Goal: Task Accomplishment & Management: Use online tool/utility

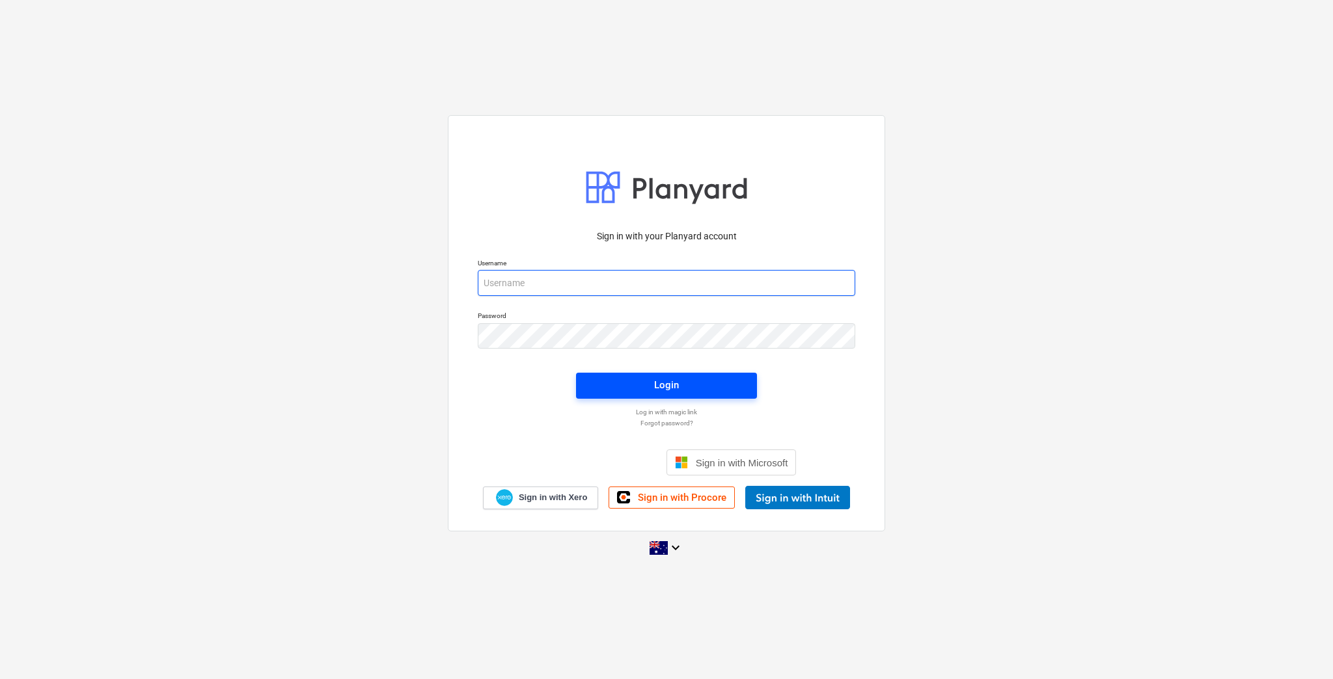
type input "[EMAIL_ADDRESS][DOMAIN_NAME]"
click at [665, 386] on div "Login" at bounding box center [666, 385] width 25 height 17
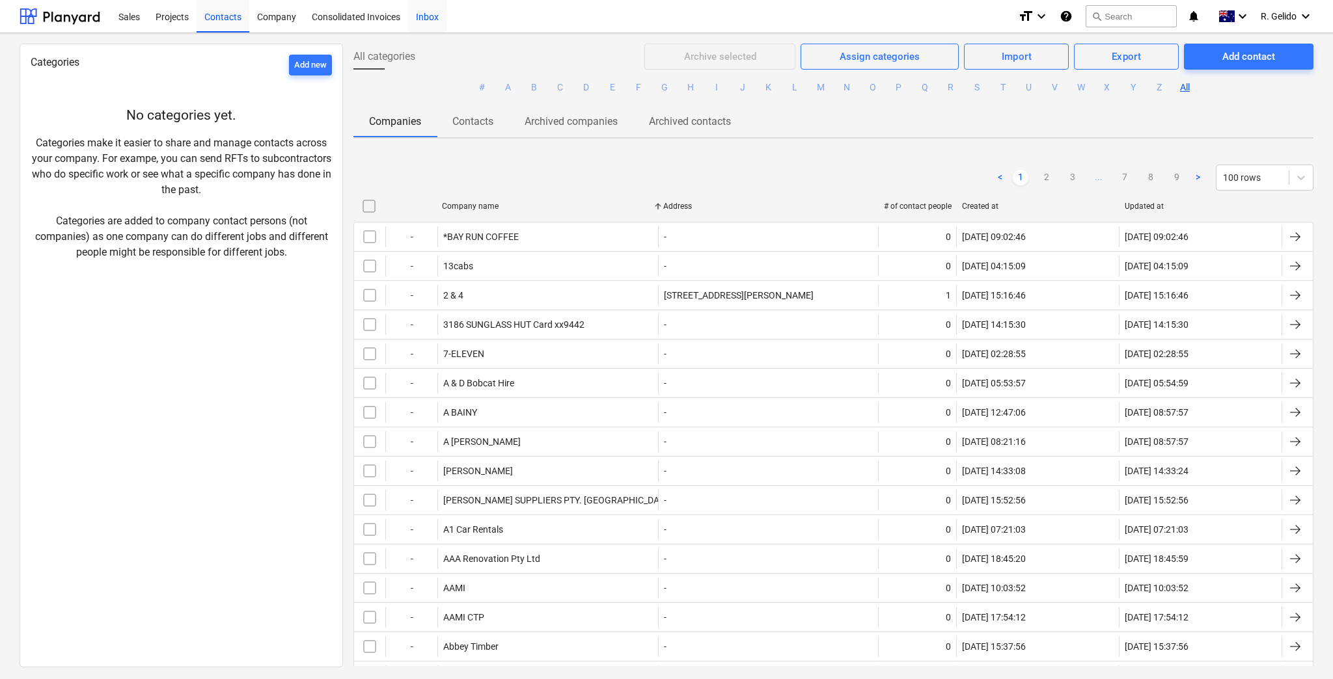
click at [416, 16] on div "Inbox" at bounding box center [427, 15] width 38 height 33
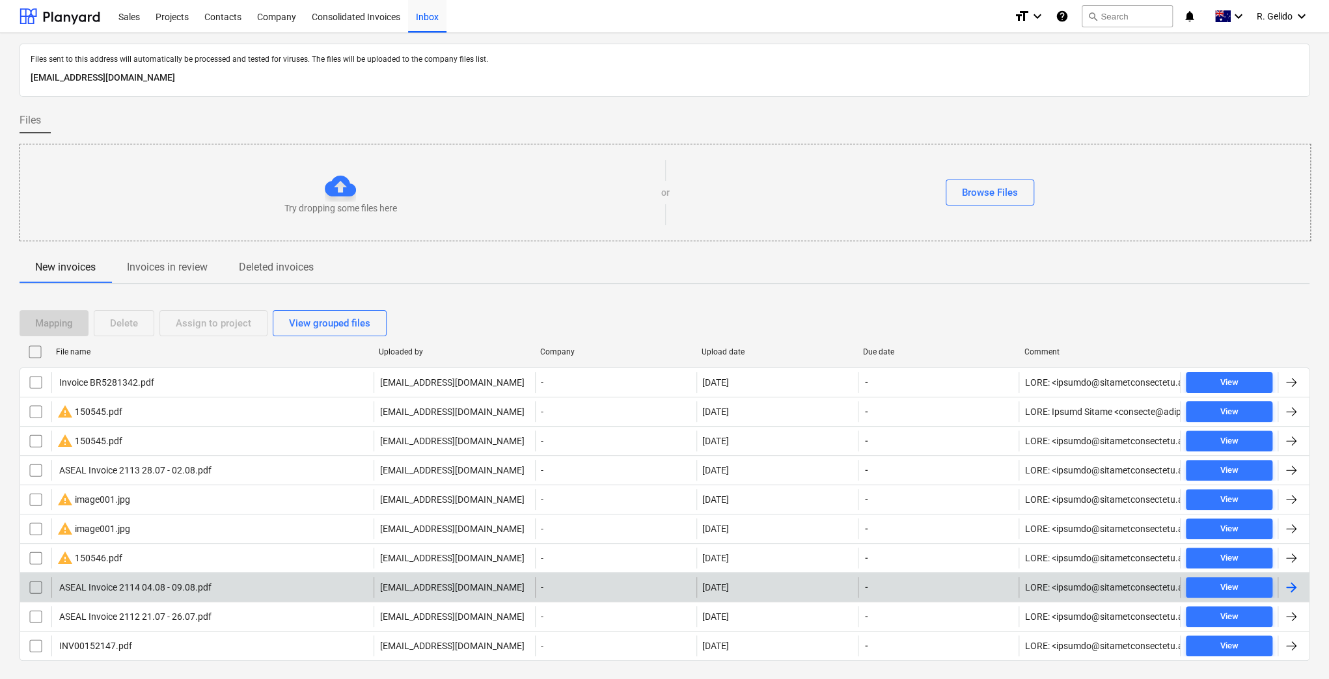
scroll to position [26, 0]
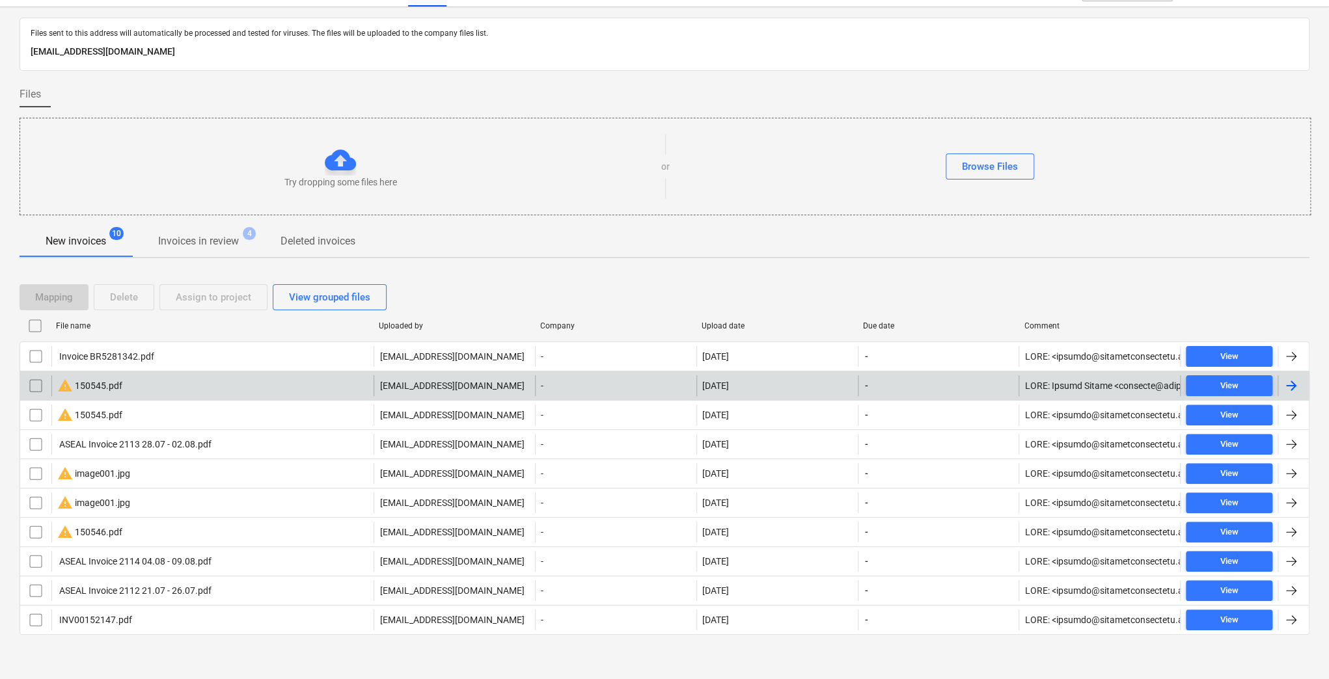
click at [126, 381] on div "warning 150545.pdf" at bounding box center [212, 385] width 322 height 21
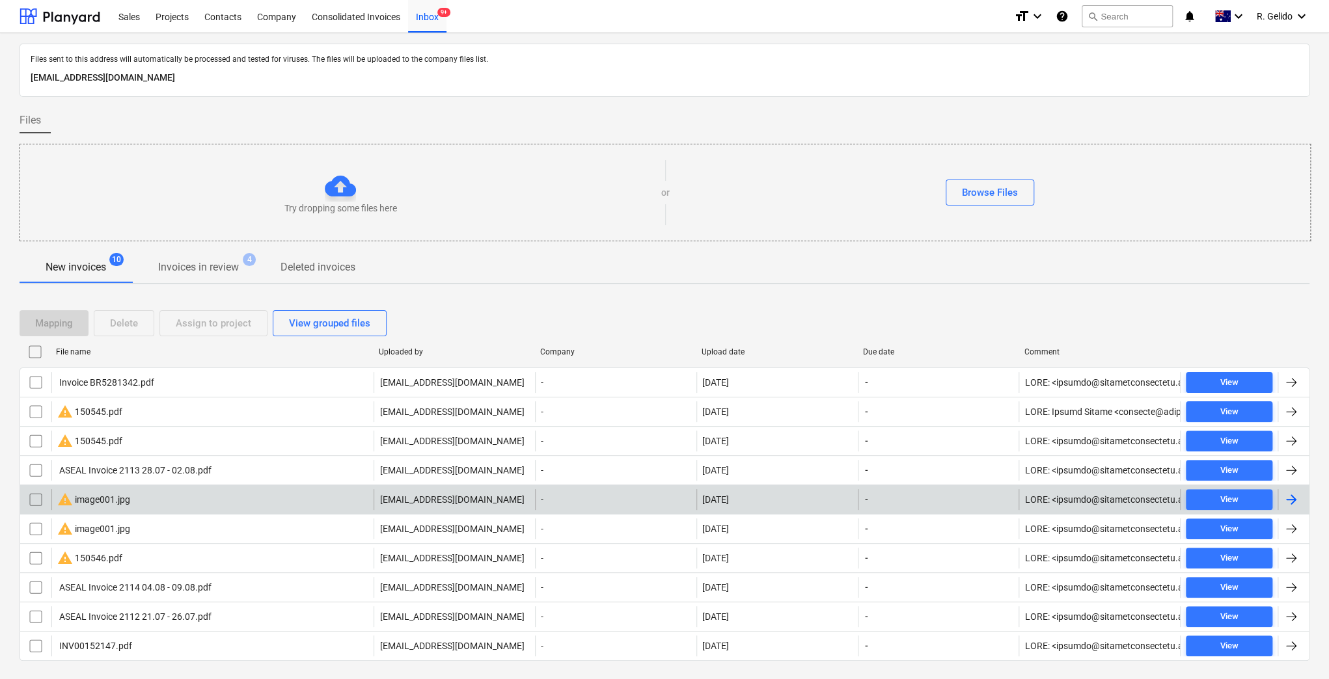
click at [137, 502] on div "warning image001.jpg" at bounding box center [212, 499] width 322 height 21
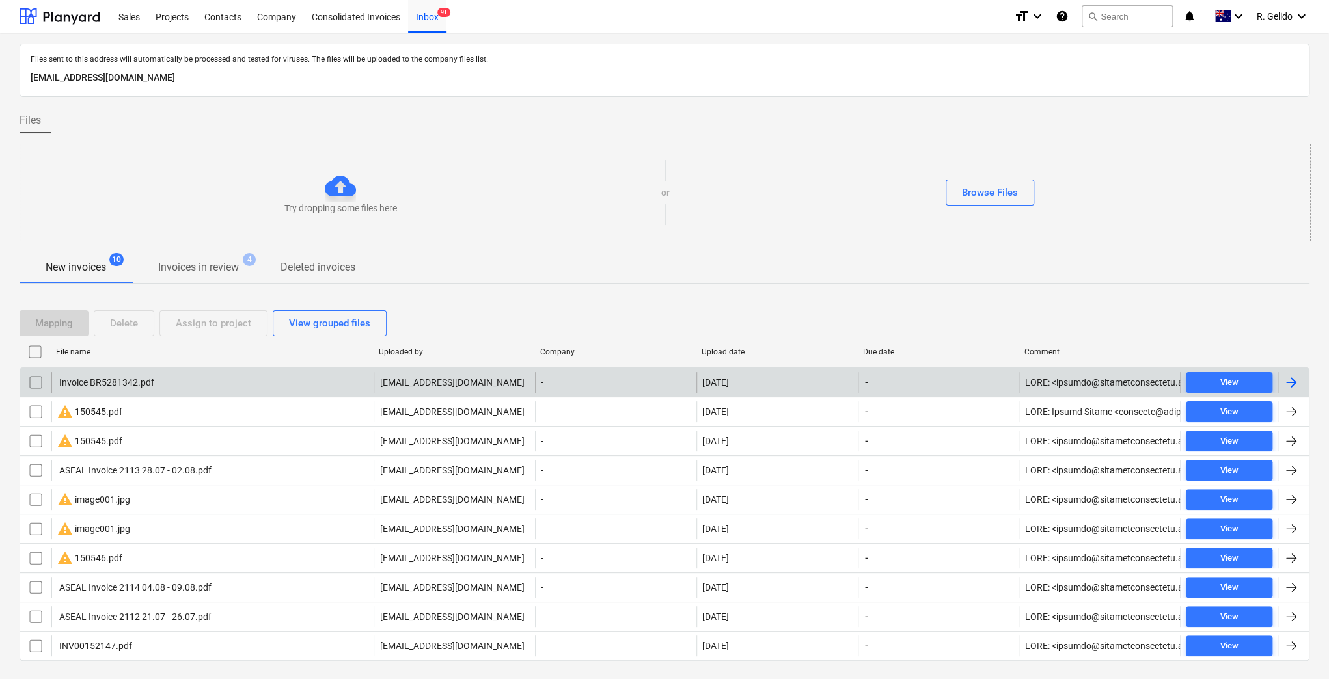
click at [155, 382] on div "Invoice BR5281342.pdf" at bounding box center [212, 382] width 322 height 21
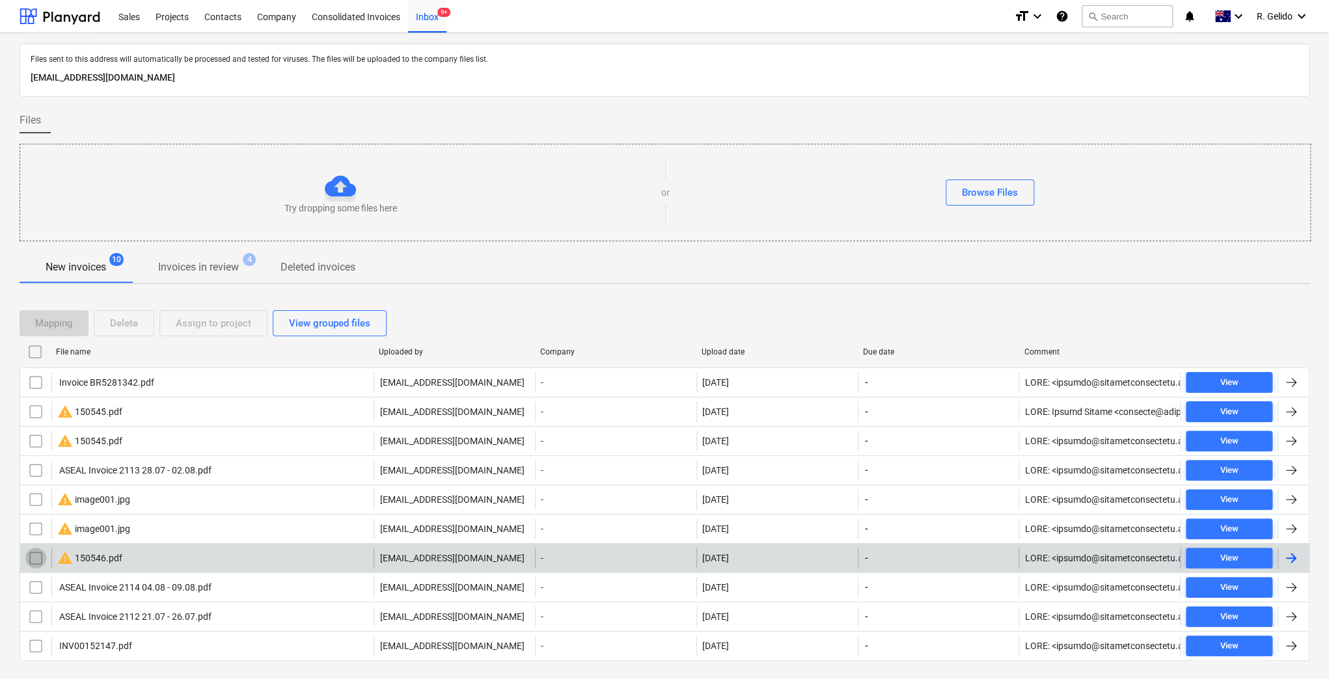
click at [40, 555] on input "checkbox" at bounding box center [35, 558] width 21 height 21
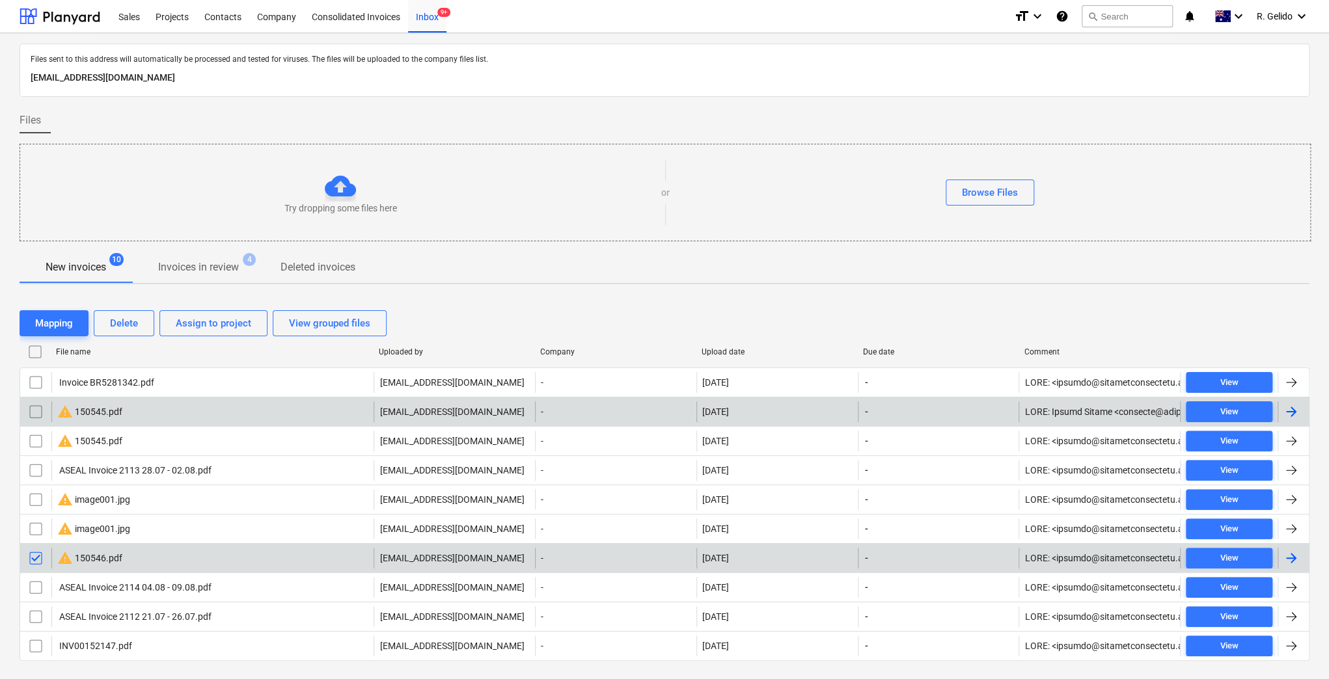
click at [37, 411] on input "checkbox" at bounding box center [35, 411] width 21 height 21
click at [31, 403] on input "checkbox" at bounding box center [35, 411] width 21 height 21
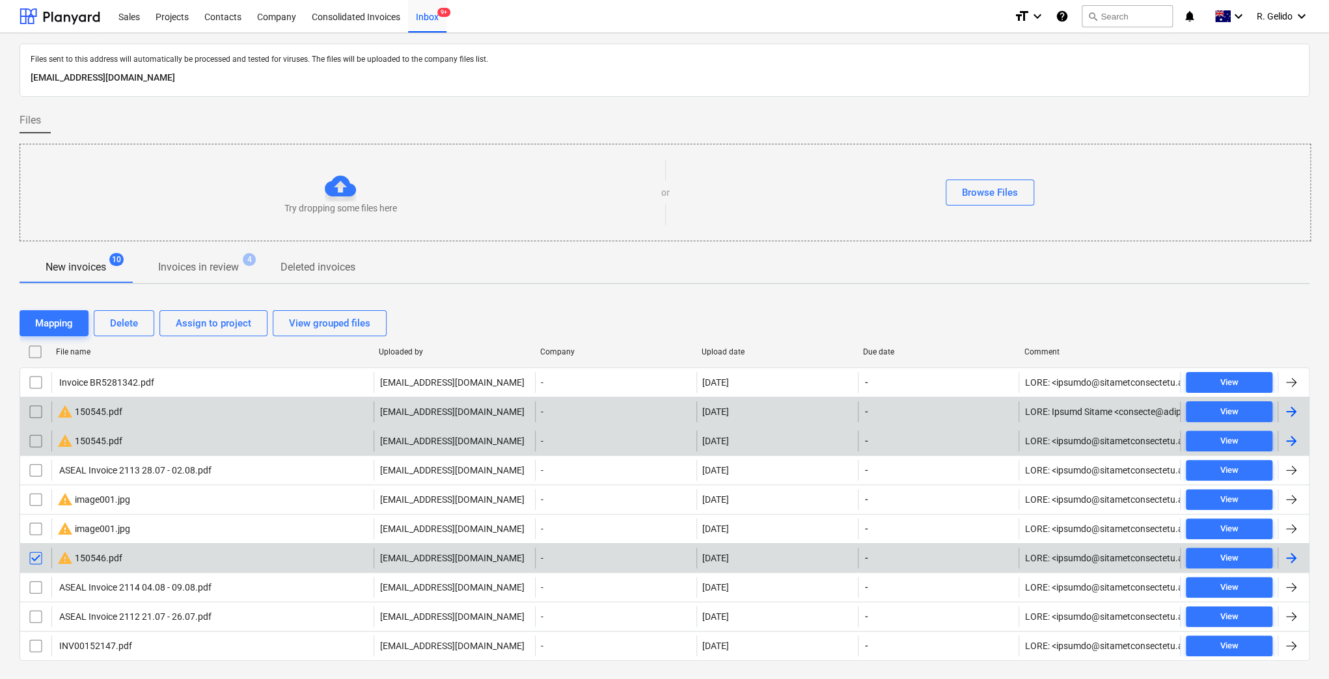
click at [31, 437] on input "checkbox" at bounding box center [35, 441] width 21 height 21
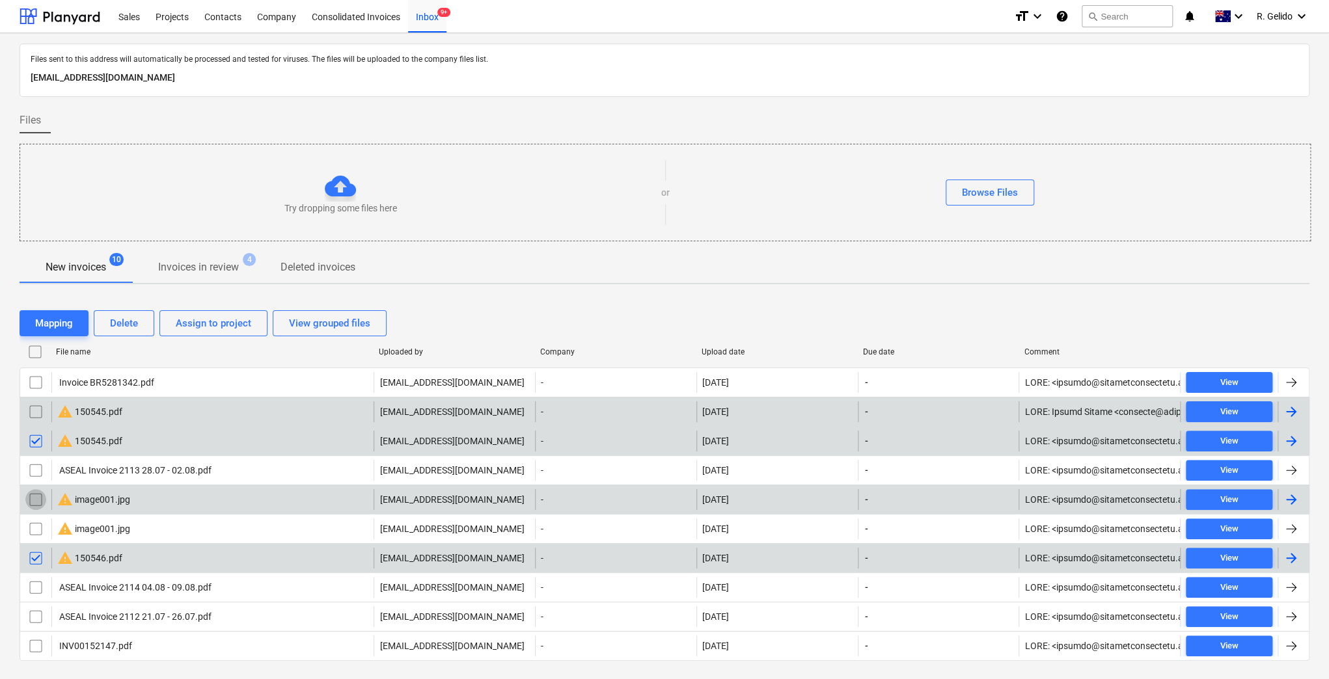
click at [40, 496] on input "checkbox" at bounding box center [35, 499] width 21 height 21
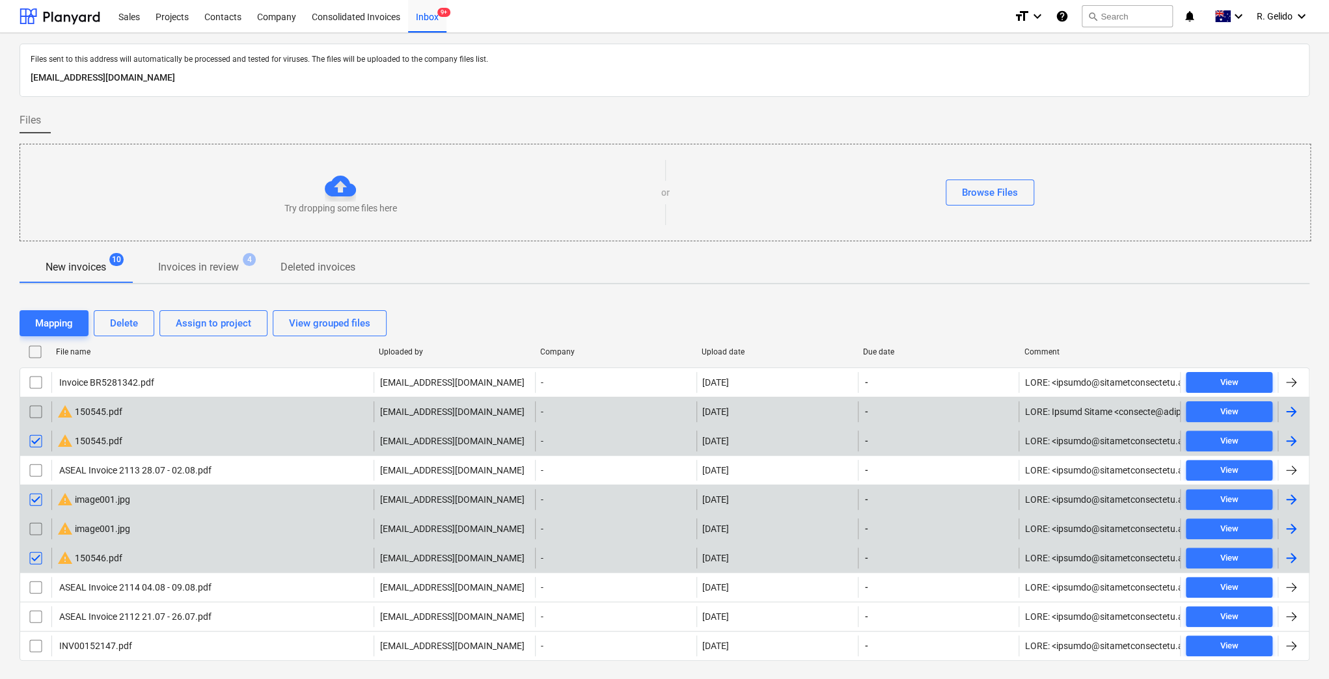
click at [38, 528] on input "checkbox" at bounding box center [35, 529] width 21 height 21
click at [135, 323] on div "Delete" at bounding box center [124, 323] width 28 height 17
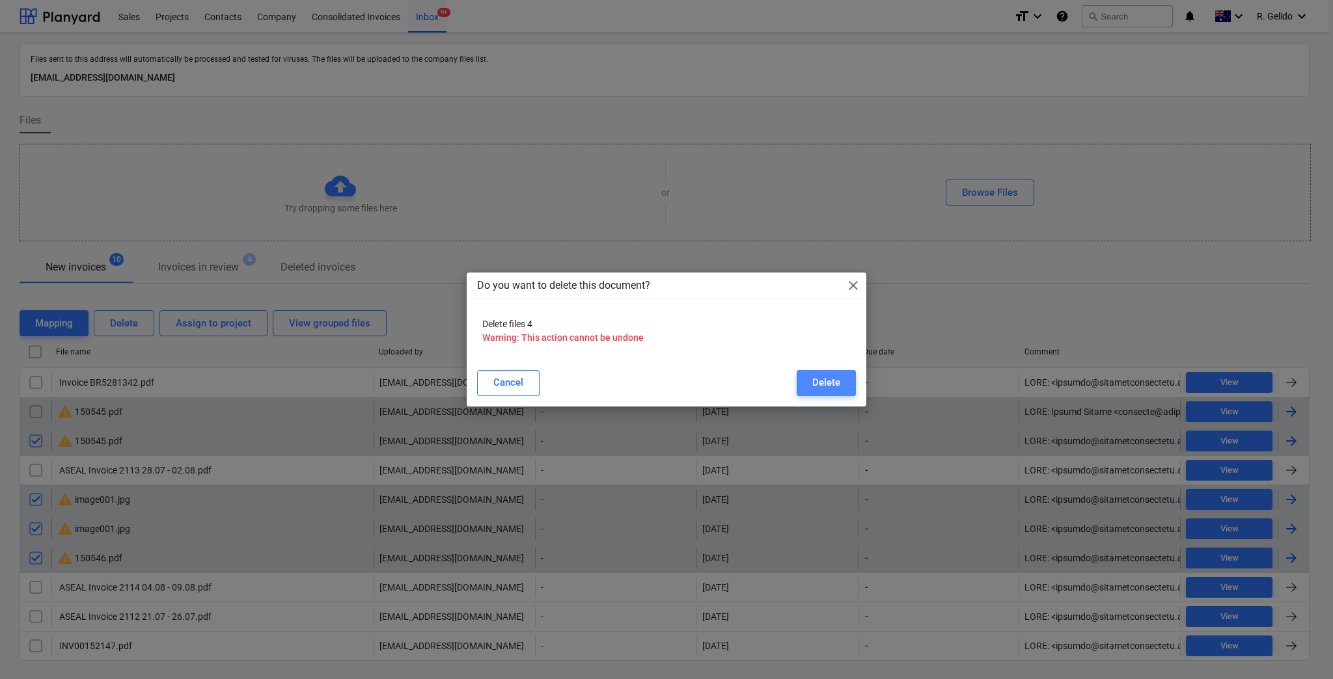
click at [821, 385] on div "Delete" at bounding box center [826, 382] width 28 height 17
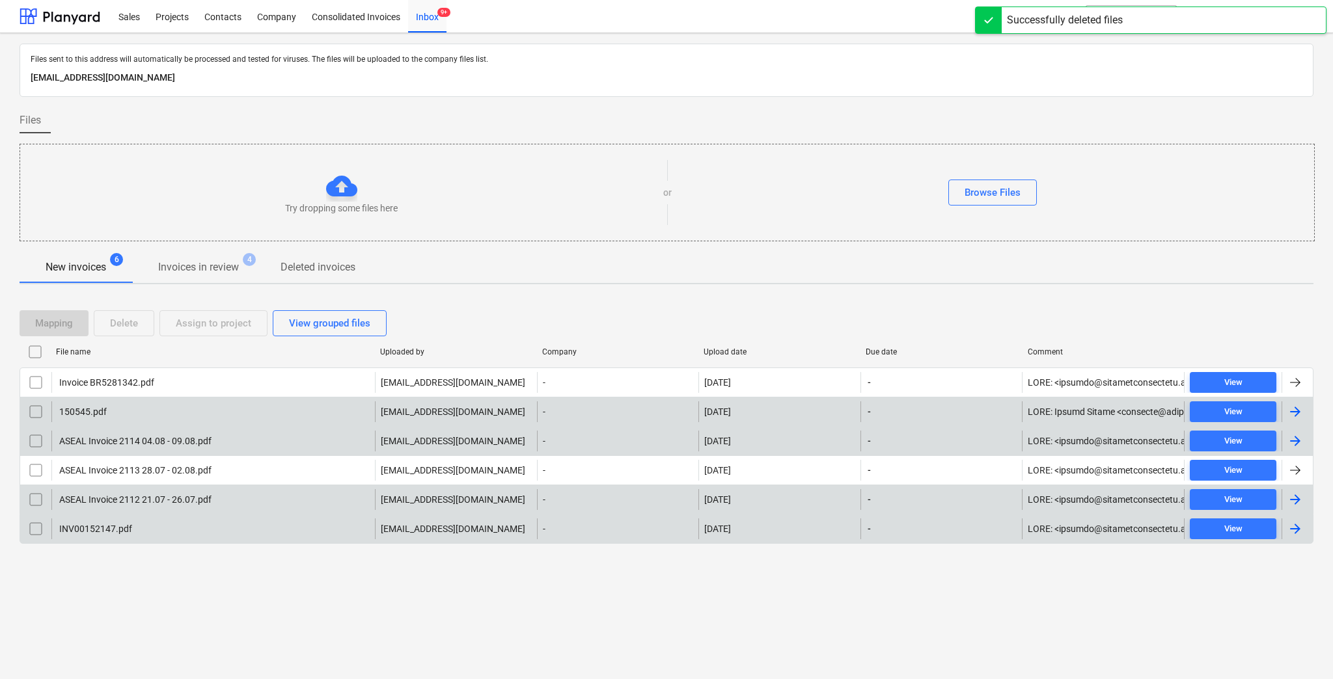
click at [336, 260] on p "Deleted invoices" at bounding box center [317, 268] width 75 height 16
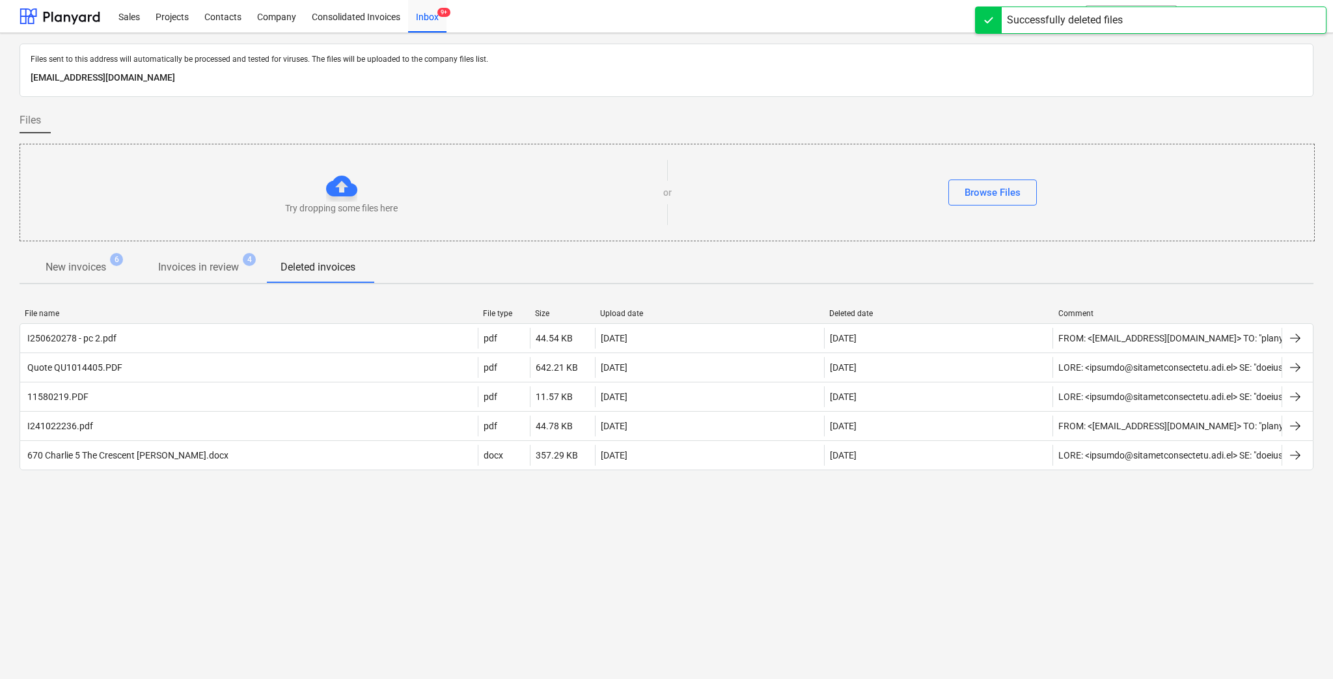
click at [367, 557] on div "Files sent to this address will automatically be processed and tested for virus…" at bounding box center [666, 356] width 1333 height 646
click at [342, 498] on div "Files sent to this address will automatically be processed and tested for virus…" at bounding box center [666, 356] width 1333 height 646
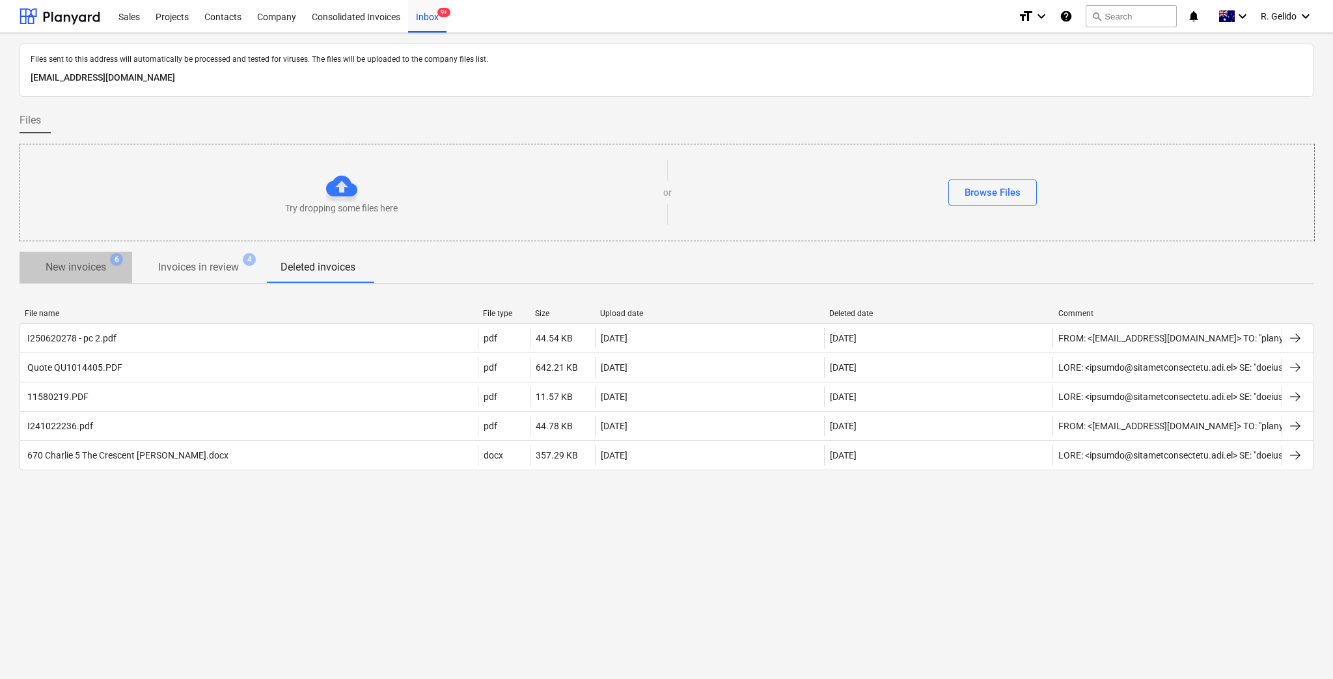
click at [84, 265] on p "New invoices" at bounding box center [76, 268] width 61 height 16
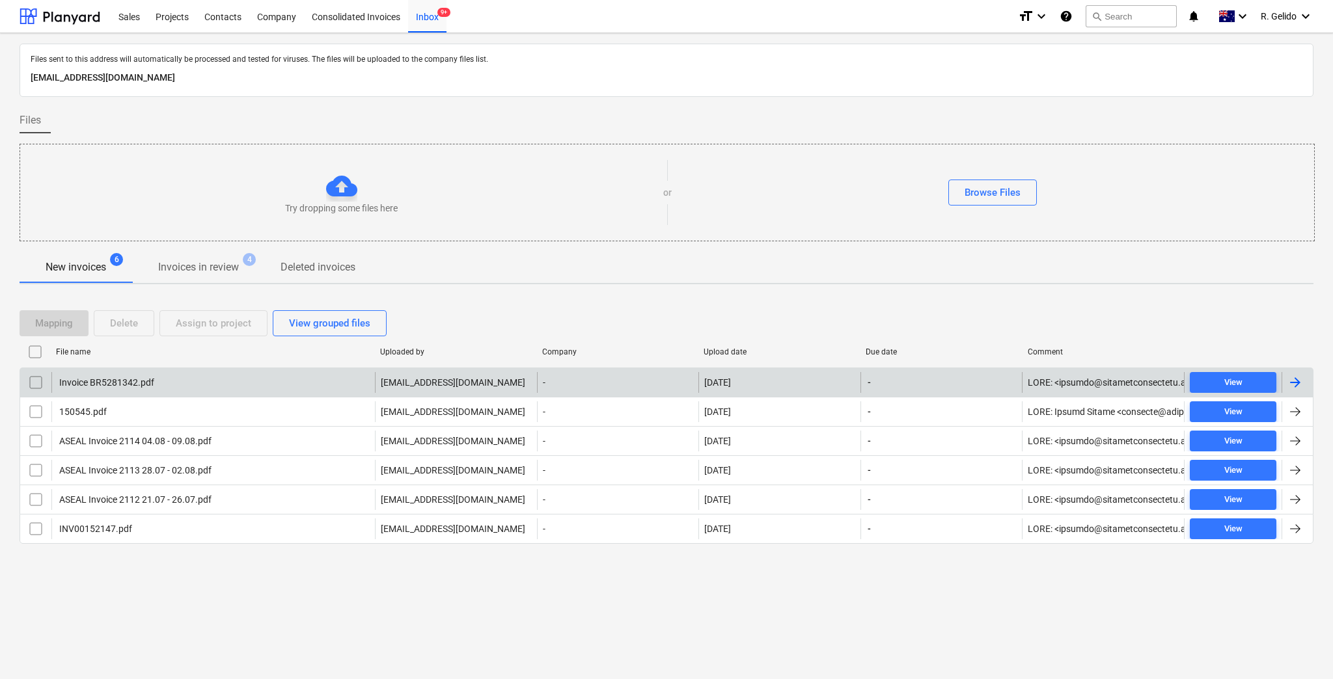
click at [187, 385] on div "Invoice BR5281342.pdf" at bounding box center [212, 382] width 323 height 21
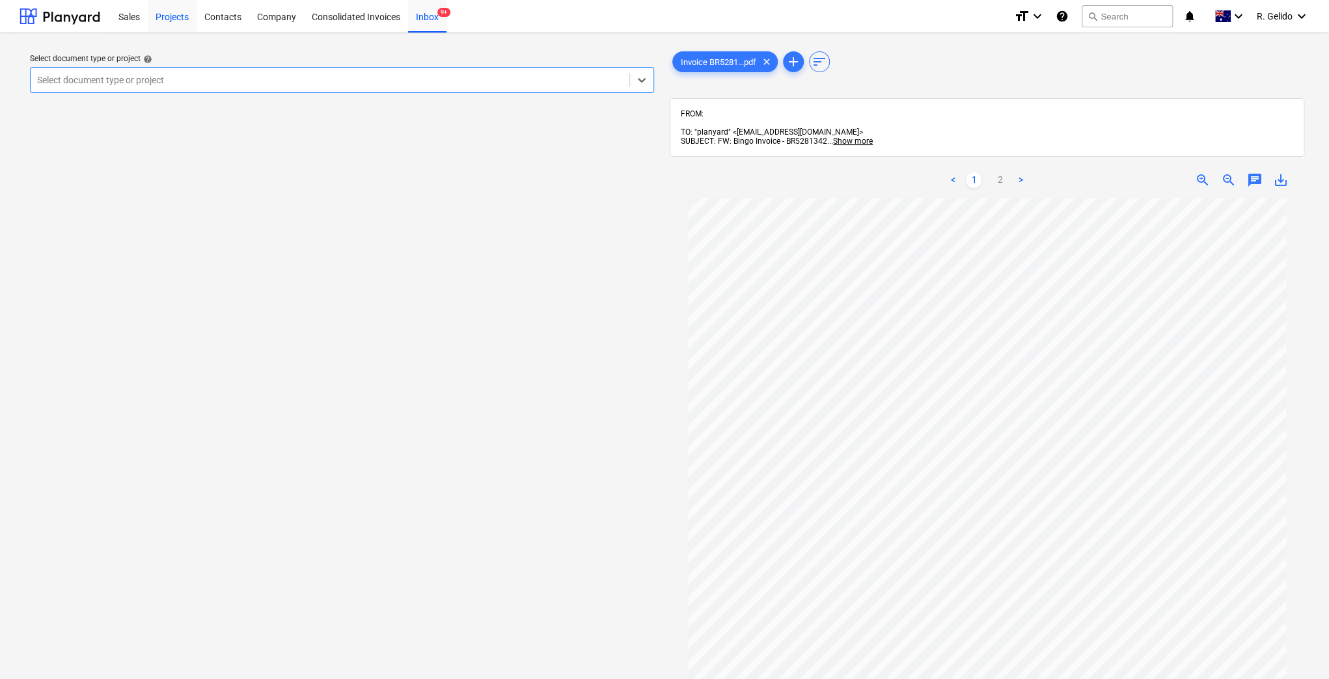
click at [178, 10] on div "Projects" at bounding box center [172, 15] width 49 height 33
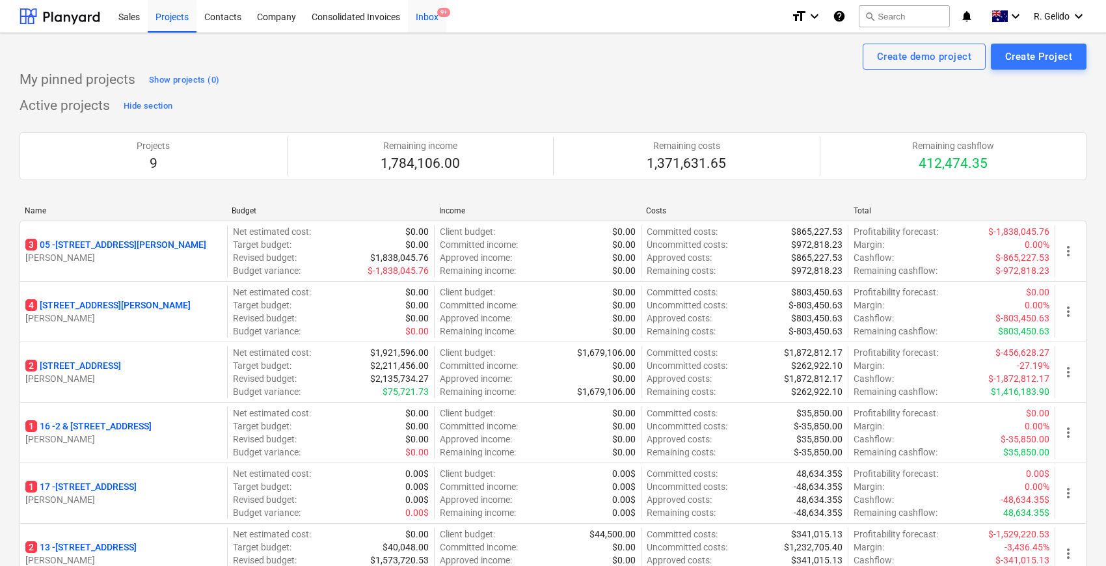
click at [436, 15] on div "Inbox 9+" at bounding box center [427, 15] width 38 height 33
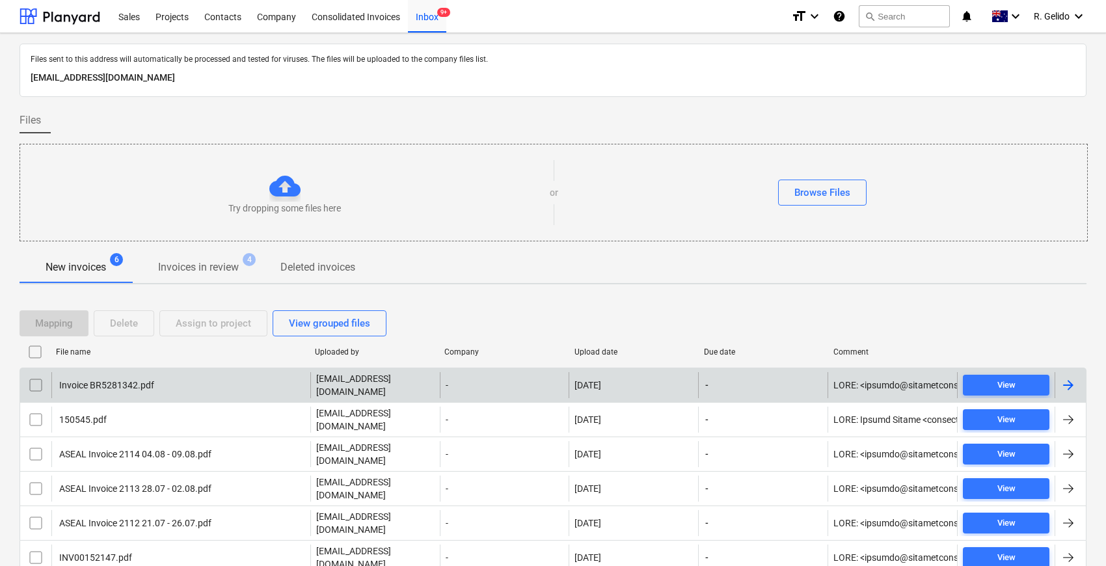
click at [131, 381] on div "Invoice BR5281342.pdf" at bounding box center [105, 385] width 97 height 10
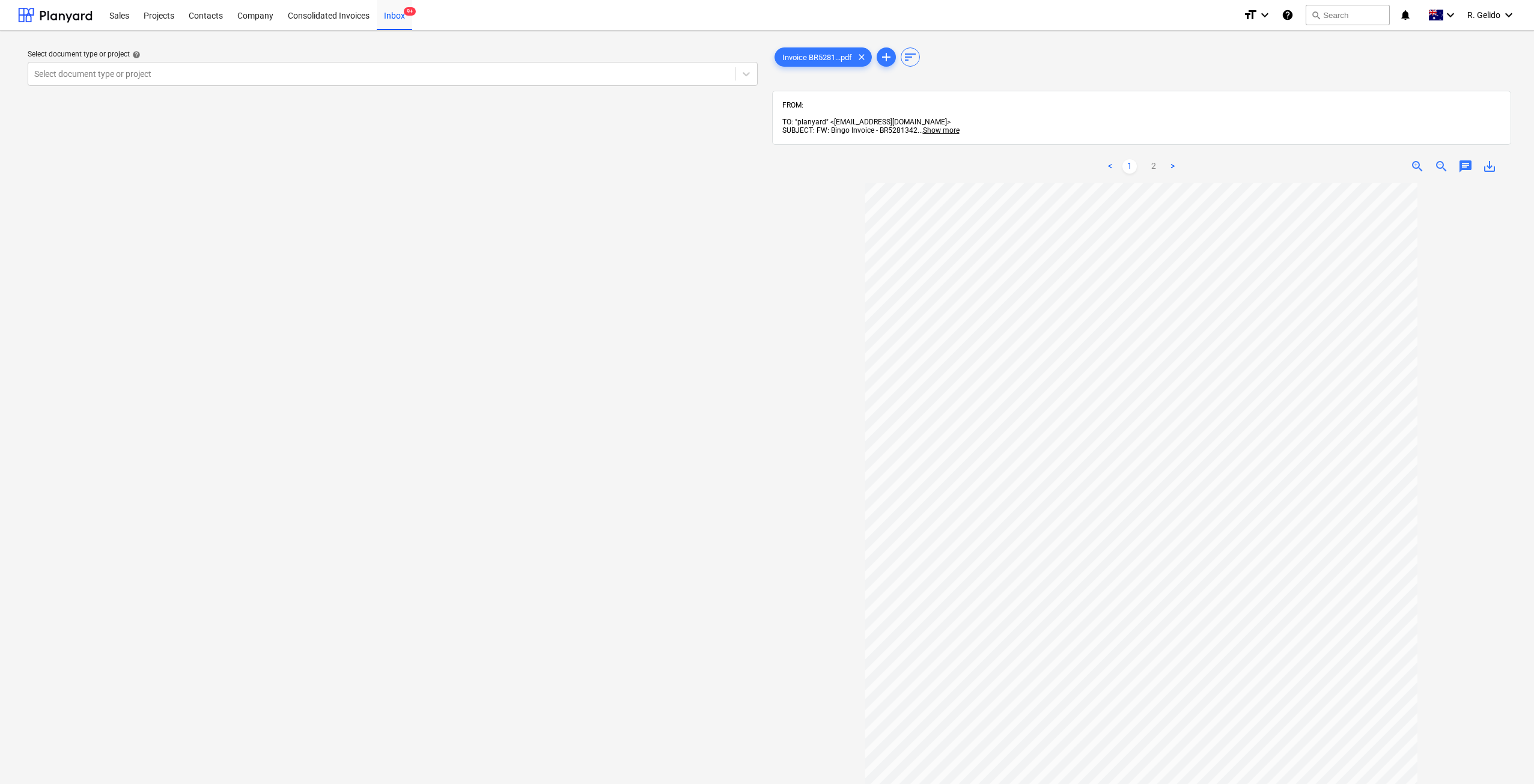
click at [757, 343] on div "Select document type or project help Select document type or project" at bounding box center [393, 489] width 749 height 899
click at [459, 259] on div "Select document type or project help Select document type or project" at bounding box center [393, 489] width 749 height 899
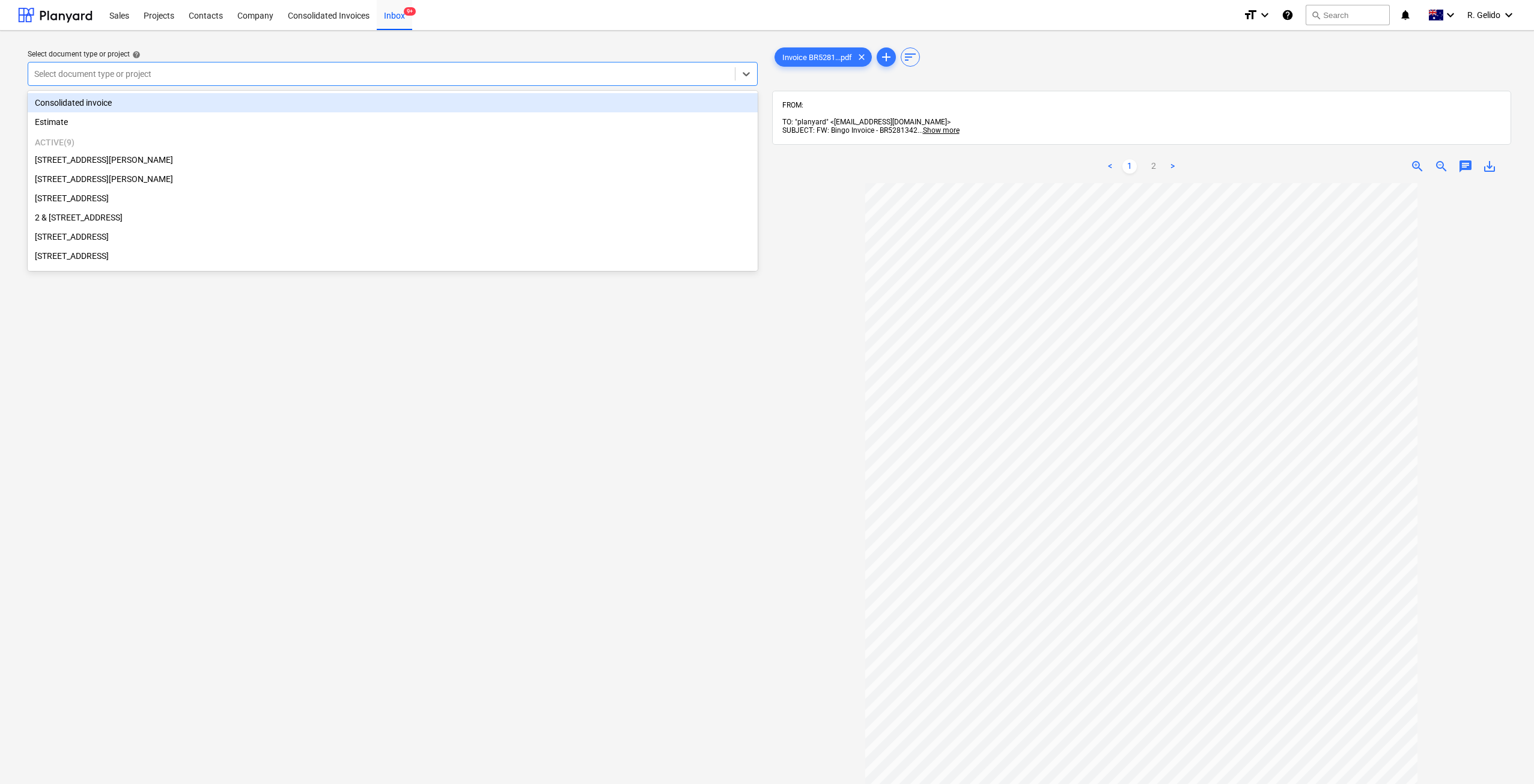
click at [719, 69] on div at bounding box center [381, 74] width 695 height 12
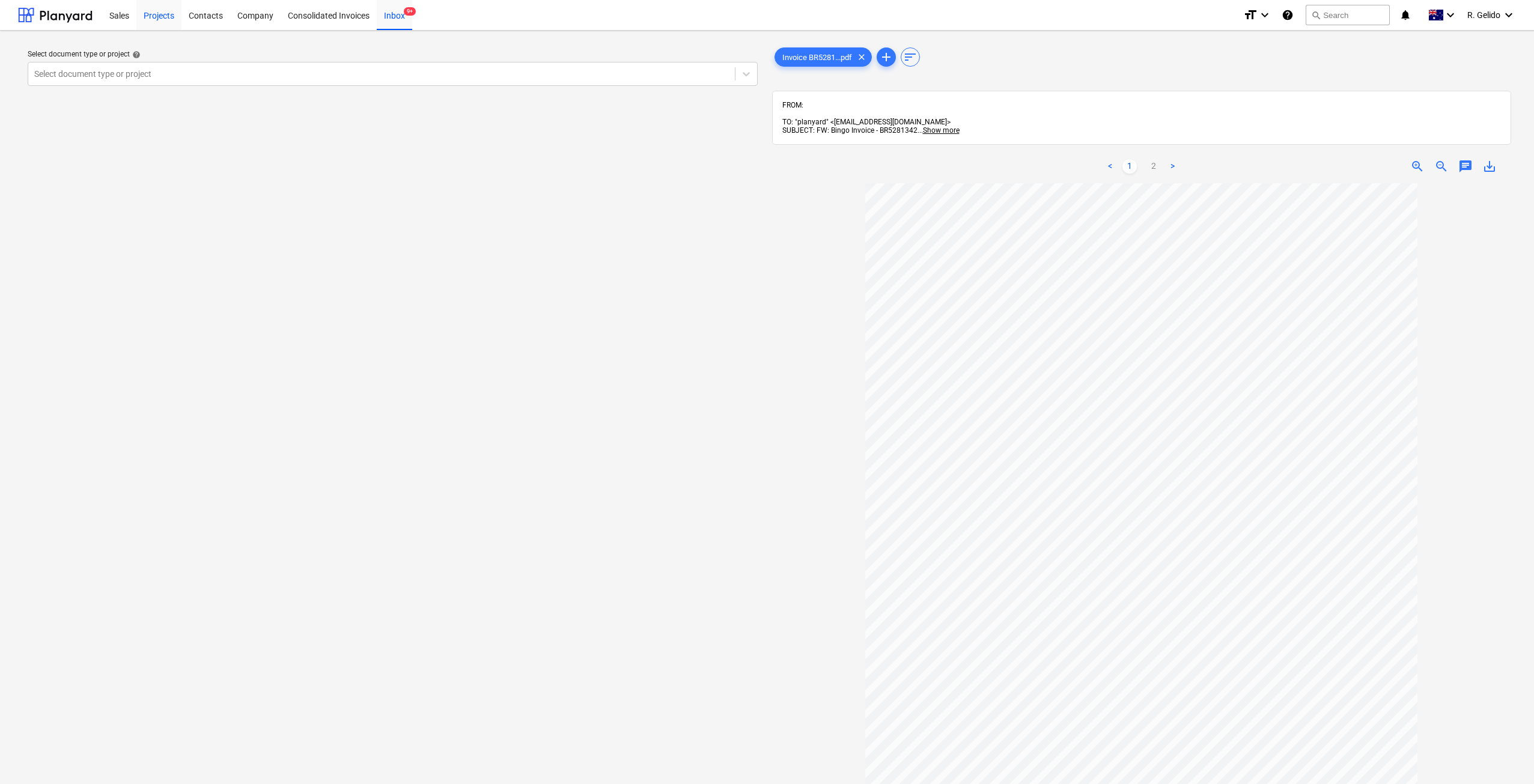
click at [159, 18] on div "Projects" at bounding box center [159, 14] width 45 height 30
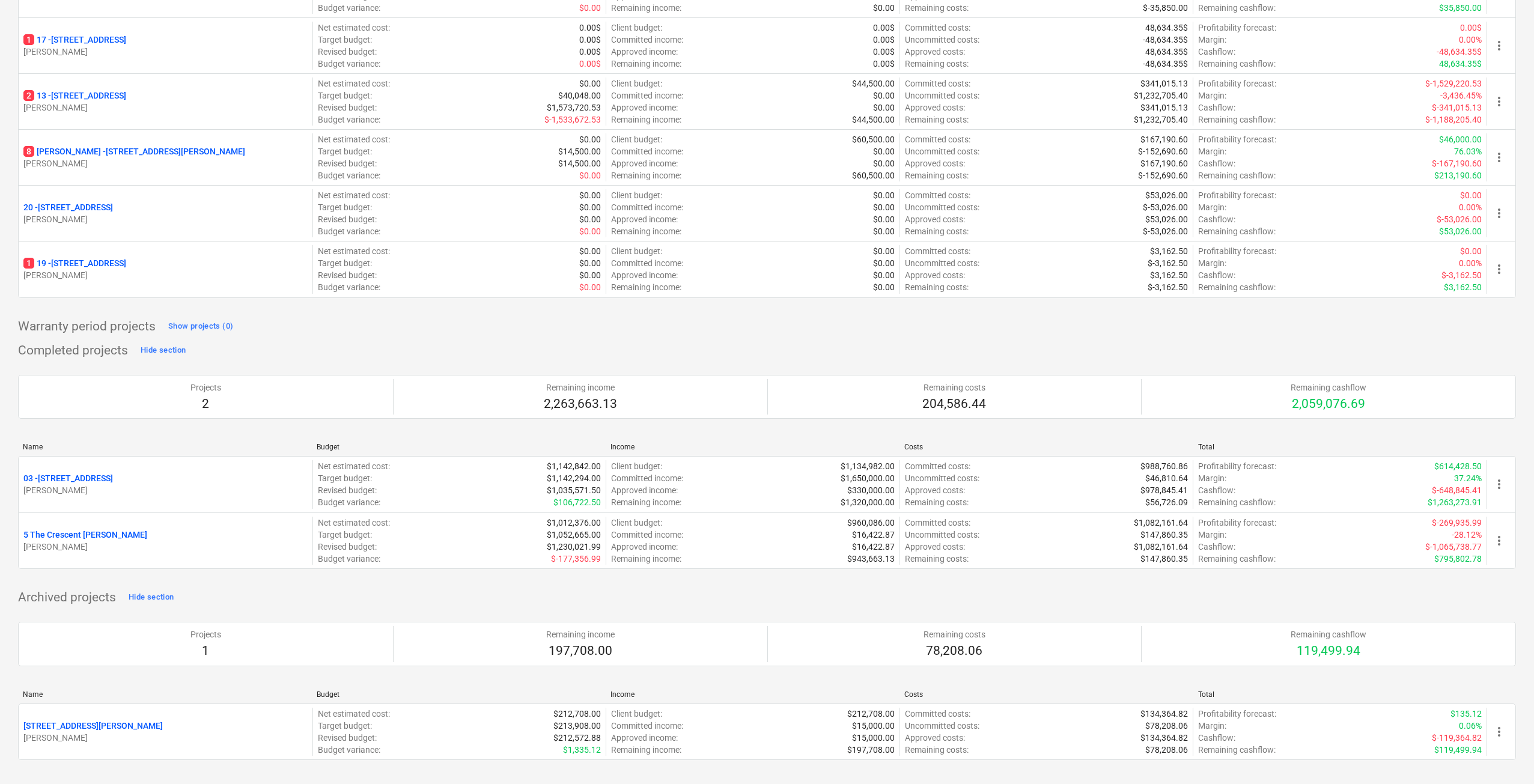
scroll to position [9, 0]
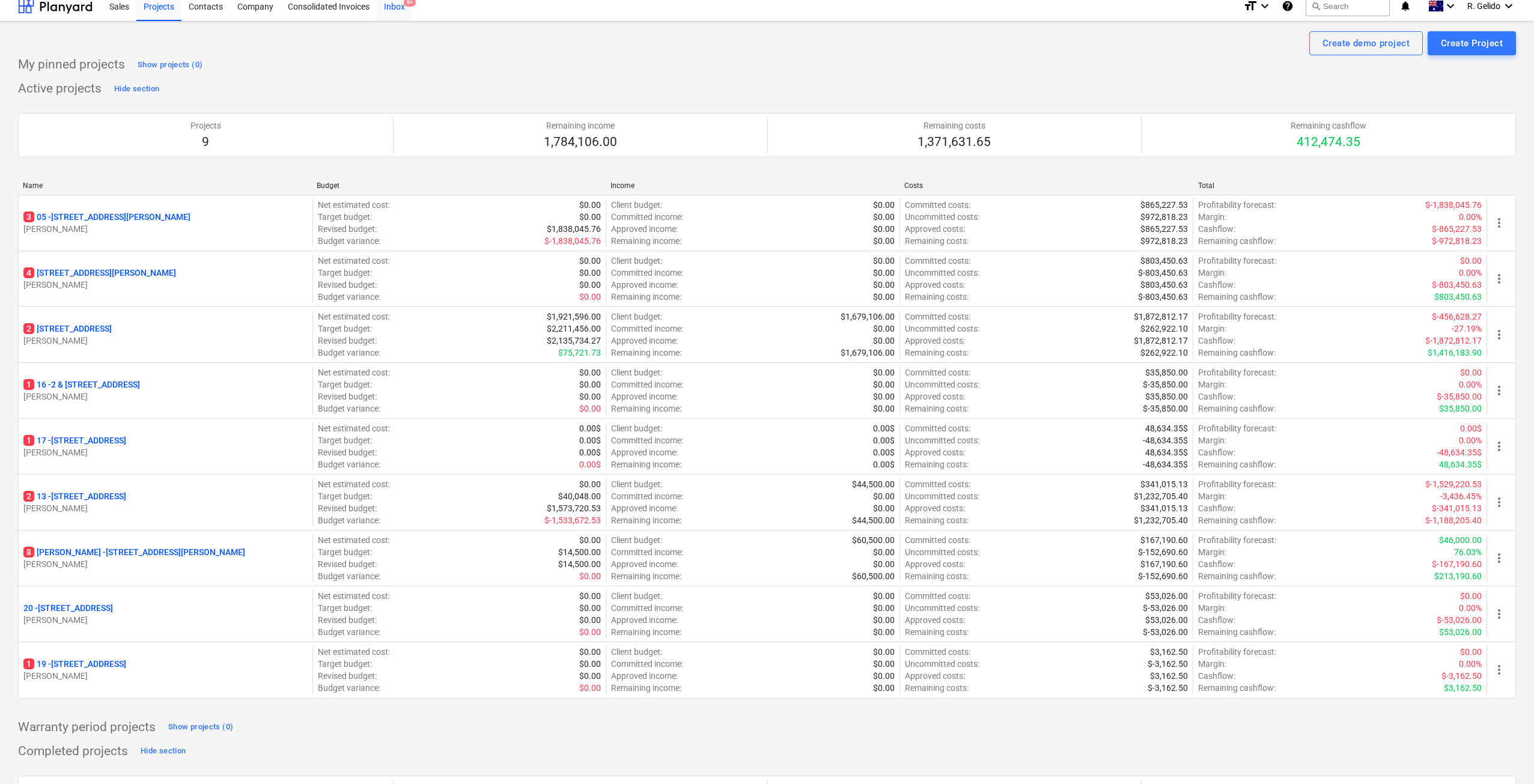
click at [393, 1] on div "Inbox 9+" at bounding box center [394, 6] width 35 height 30
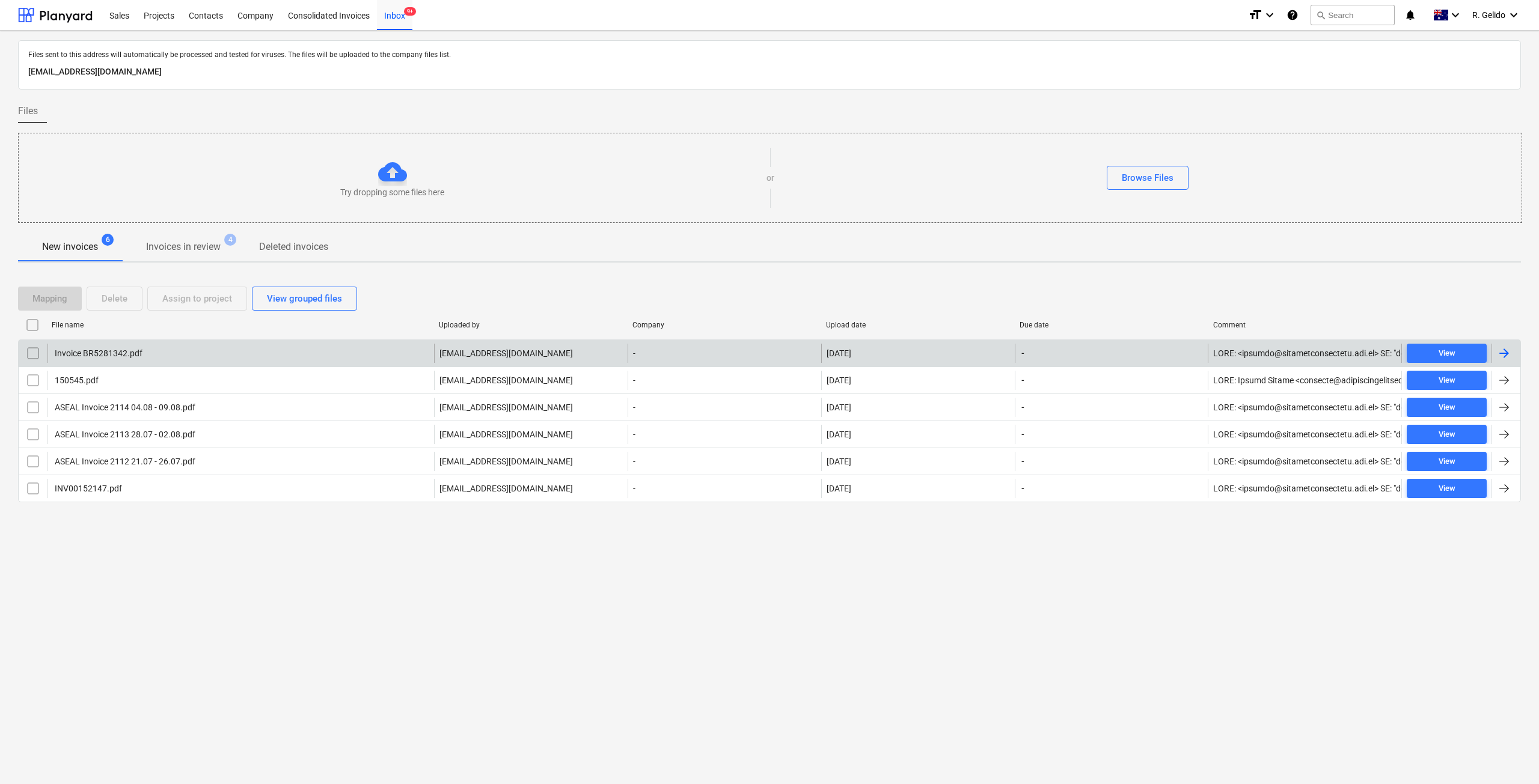
click at [147, 364] on div "Invoice BR5281342.pdf [EMAIL_ADDRESS][DOMAIN_NAME] - [DATE] - View" at bounding box center [770, 353] width 1503 height 27
click at [142, 355] on div "Invoice BR5281342.pdf" at bounding box center [97, 353] width 90 height 9
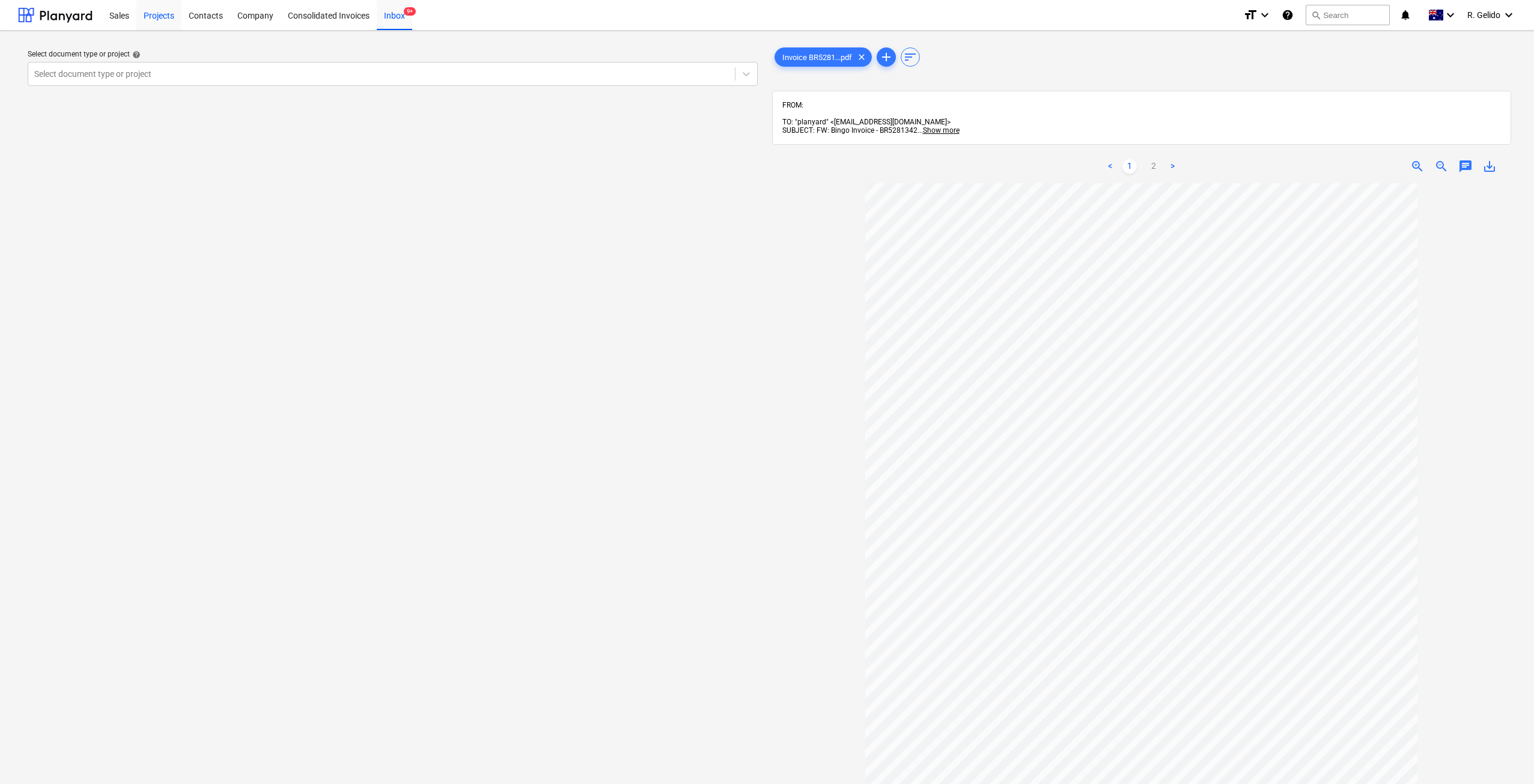
click at [156, 18] on div "Projects" at bounding box center [159, 14] width 45 height 30
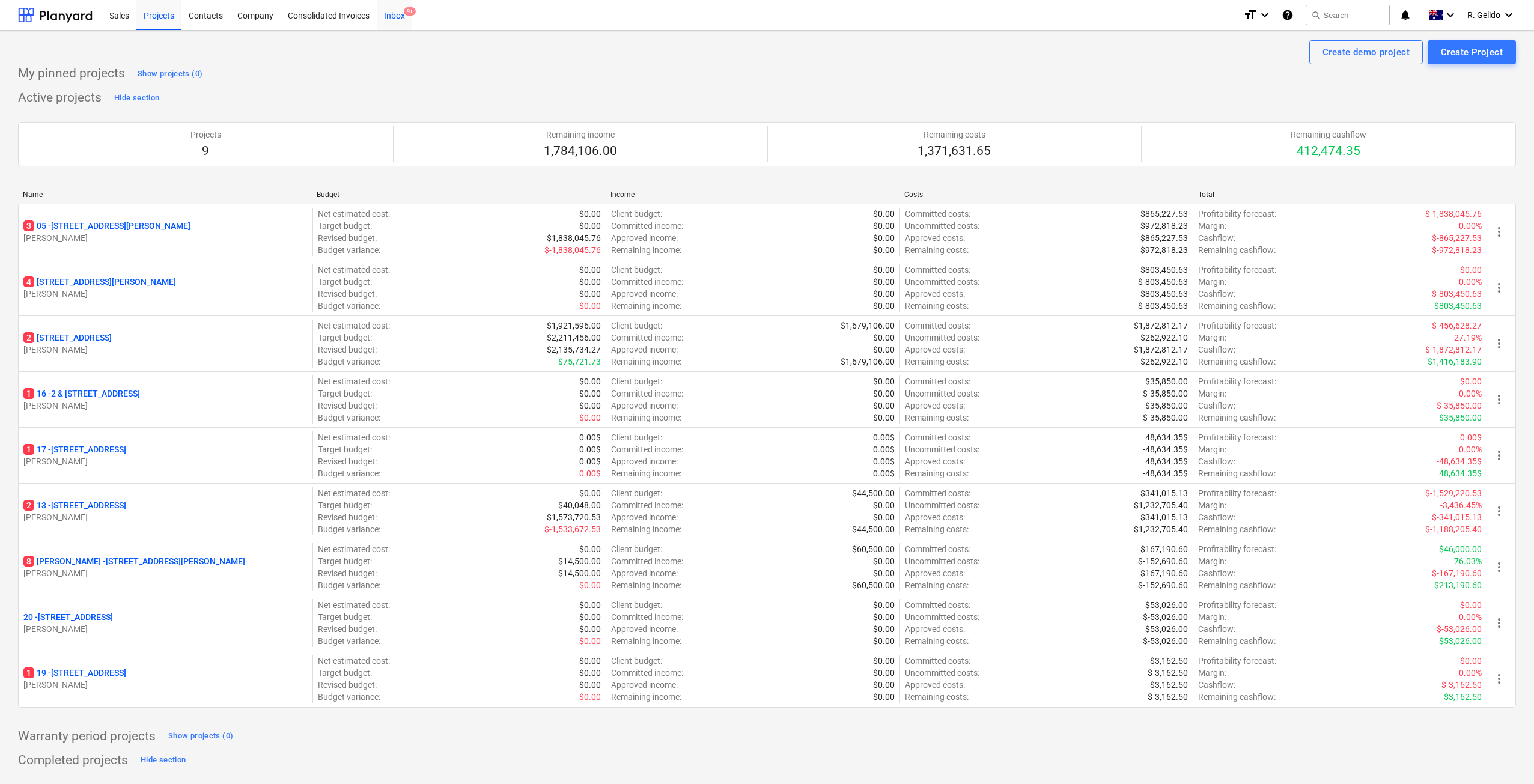
click at [400, 9] on div "Inbox 9+" at bounding box center [394, 14] width 35 height 30
